Goal: Task Accomplishment & Management: Manage account settings

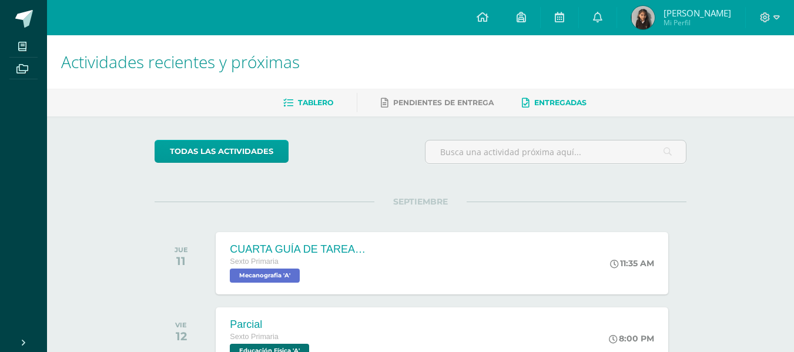
scroll to position [85, 0]
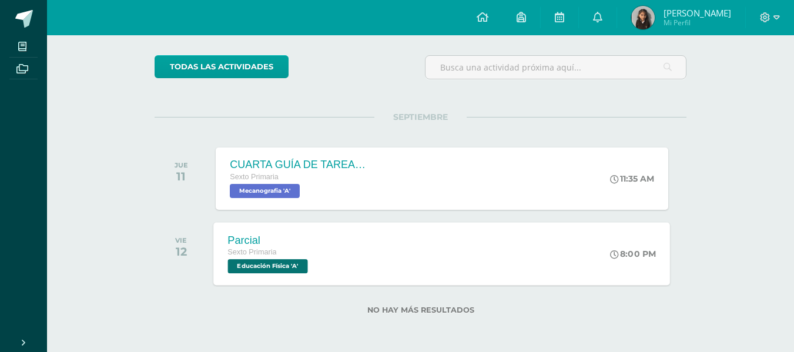
click at [412, 242] on div "Parcial Sexto Primaria Educación Física 'A' 8:00 PM Parcial Educación Física Ca…" at bounding box center [442, 253] width 457 height 63
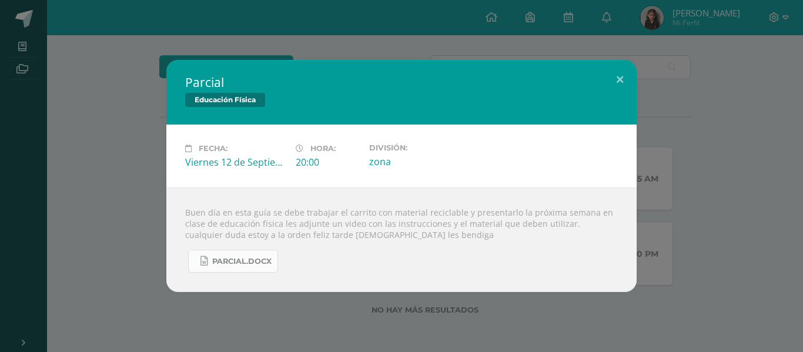
click at [235, 266] on link "Parcial.docx" at bounding box center [233, 261] width 90 height 23
click at [621, 75] on button at bounding box center [620, 80] width 34 height 40
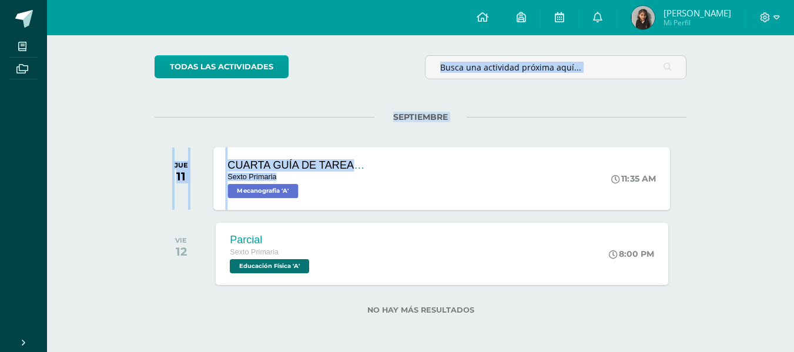
drag, startPoint x: 313, startPoint y: 59, endPoint x: 307, endPoint y: 179, distance: 120.1
click at [307, 179] on div "todas las Actividades No tienes actividades Échale un vistazo a los demás perío…" at bounding box center [420, 192] width 579 height 320
click at [287, 93] on div "todas las Actividades No tienes actividades Échale un vistazo a los demás perío…" at bounding box center [420, 192] width 579 height 320
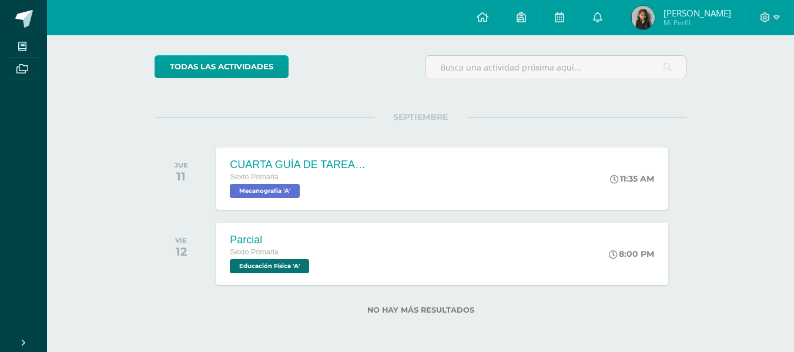
click at [638, 11] on img at bounding box center [643, 18] width 24 height 24
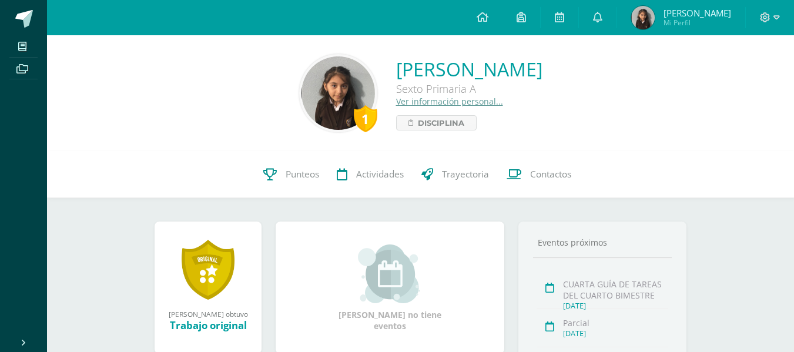
click at [302, 88] on img at bounding box center [338, 92] width 73 height 73
click at [302, 92] on img at bounding box center [338, 92] width 73 height 73
click at [396, 100] on link "Ver información personal..." at bounding box center [449, 101] width 107 height 11
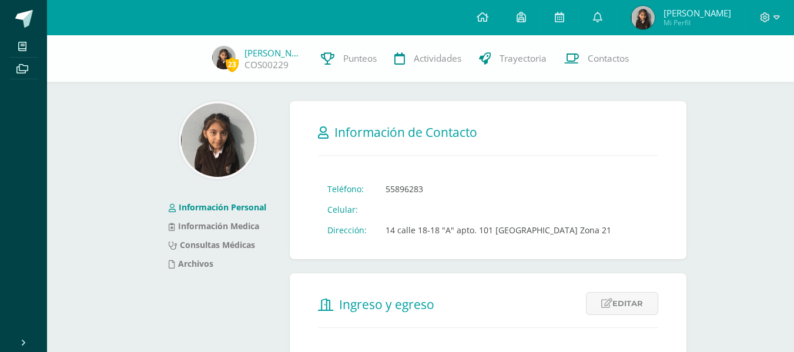
click at [212, 153] on img at bounding box center [217, 139] width 73 height 73
click at [215, 146] on img at bounding box center [217, 139] width 73 height 73
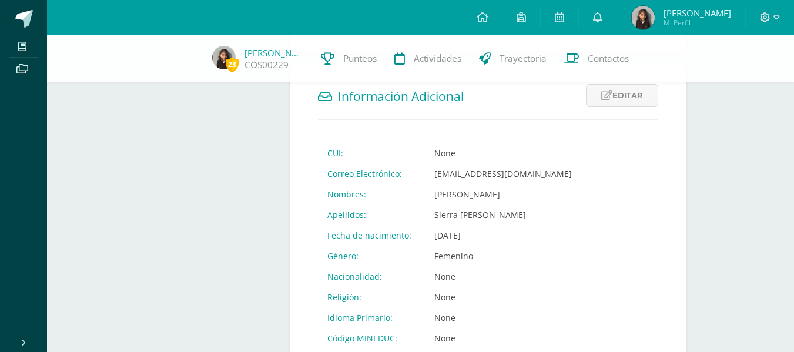
scroll to position [381, 0]
click at [612, 86] on link "Editar" at bounding box center [622, 94] width 72 height 23
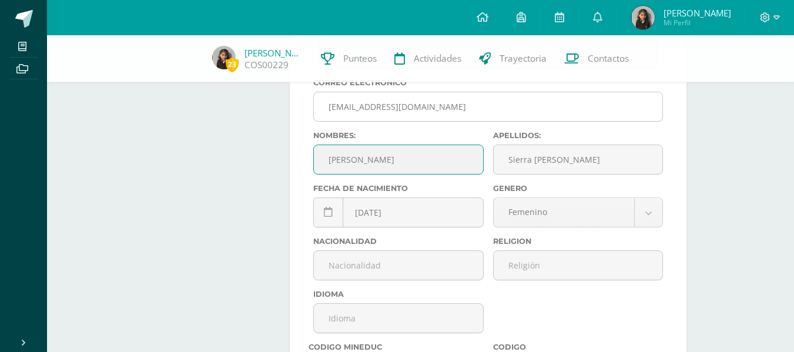
scroll to position [500, 0]
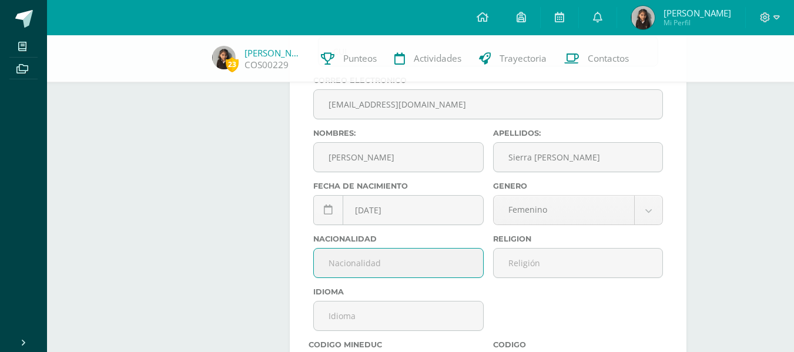
click at [461, 265] on input "text" at bounding box center [398, 263] width 169 height 29
drag, startPoint x: 366, startPoint y: 252, endPoint x: 364, endPoint y: 260, distance: 8.4
click at [364, 260] on input "Gualtemalteca" at bounding box center [398, 263] width 169 height 29
type input "Guatemalteca"
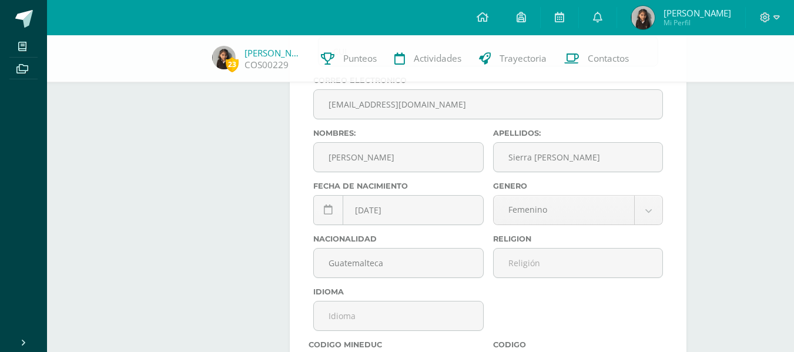
click at [519, 319] on div "Correo Electronico COS00229@osoriosandoval.edu.gt Nombres: Stephany Valentina A…" at bounding box center [488, 302] width 359 height 452
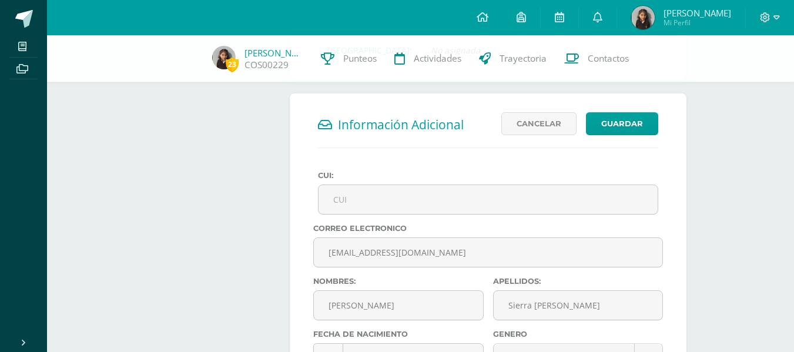
scroll to position [352, 0]
click at [631, 128] on button "Guardar" at bounding box center [622, 124] width 72 height 23
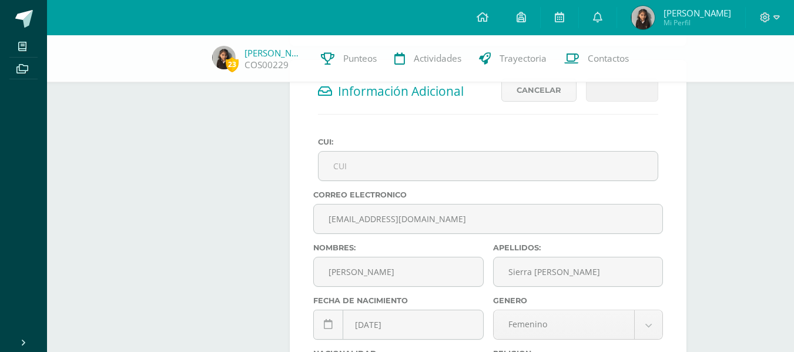
scroll to position [386, 0]
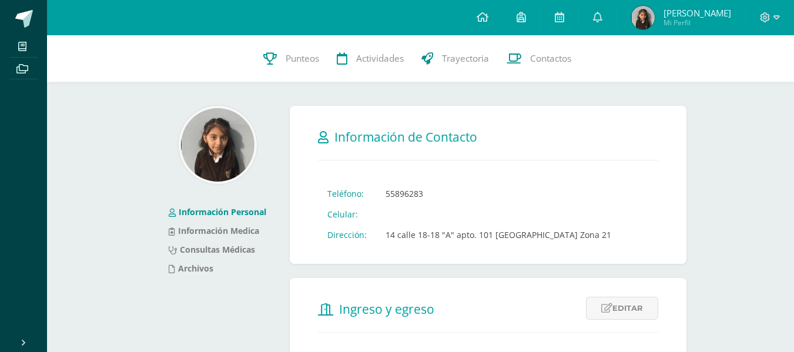
click at [216, 150] on img at bounding box center [217, 144] width 73 height 73
drag, startPoint x: 216, startPoint y: 150, endPoint x: 635, endPoint y: 38, distance: 433.4
click at [638, 21] on img at bounding box center [643, 18] width 24 height 24
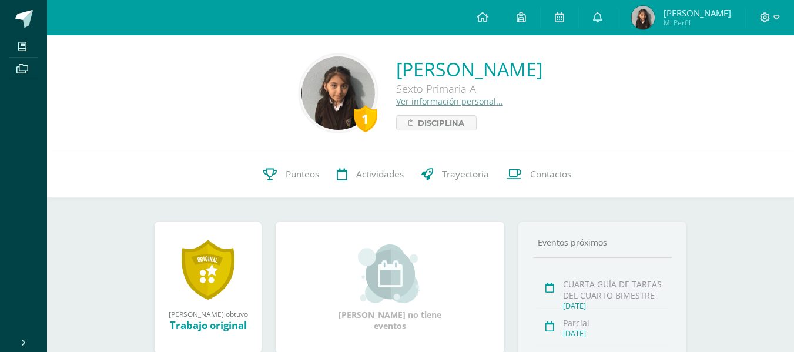
click at [302, 86] on img at bounding box center [338, 92] width 73 height 73
drag, startPoint x: 241, startPoint y: 86, endPoint x: 248, endPoint y: 86, distance: 7.1
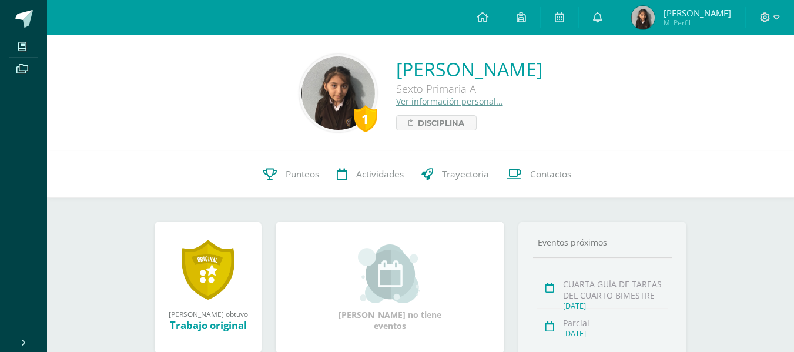
click at [302, 86] on img at bounding box center [338, 92] width 73 height 73
drag, startPoint x: 248, startPoint y: 86, endPoint x: 288, endPoint y: 88, distance: 40.0
click at [302, 88] on img at bounding box center [338, 92] width 73 height 73
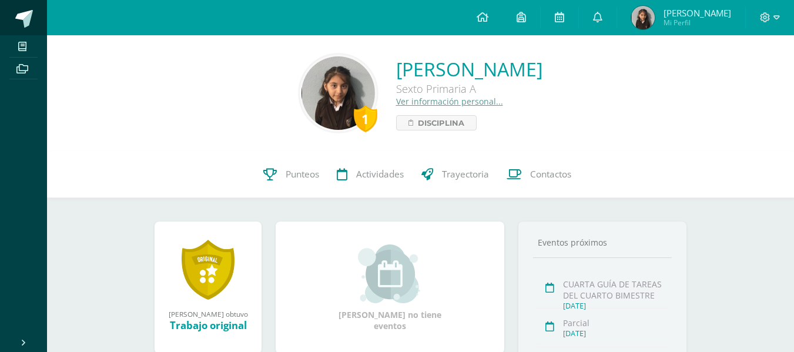
click at [19, 24] on span at bounding box center [24, 19] width 18 height 18
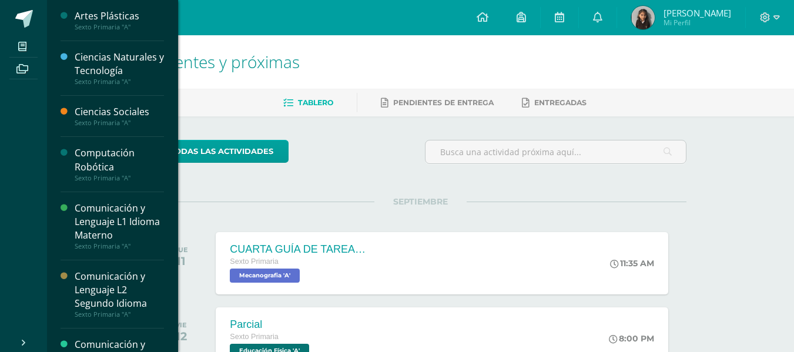
click at [219, 190] on div "todas las Actividades No tienes actividades Échale un vistazo a los demás perío…" at bounding box center [420, 276] width 579 height 320
